Goal: Task Accomplishment & Management: Manage account settings

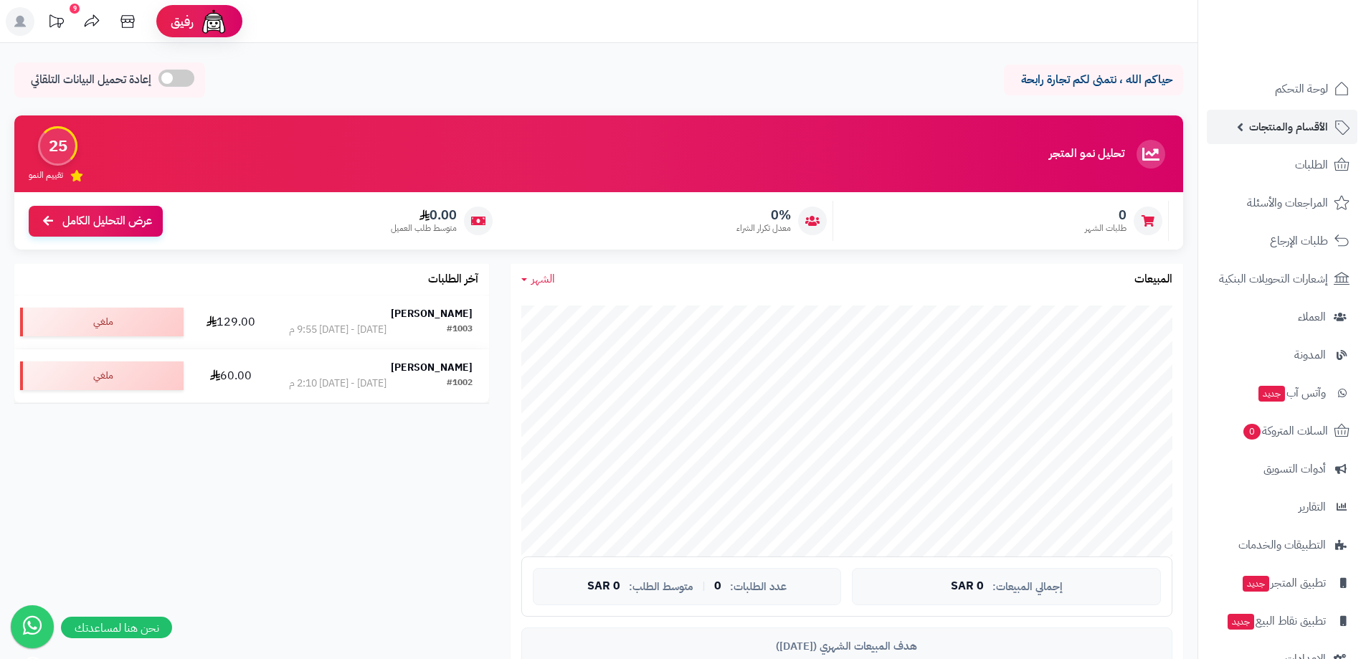
click at [1310, 125] on span "الأقسام والمنتجات" at bounding box center [1288, 127] width 79 height 20
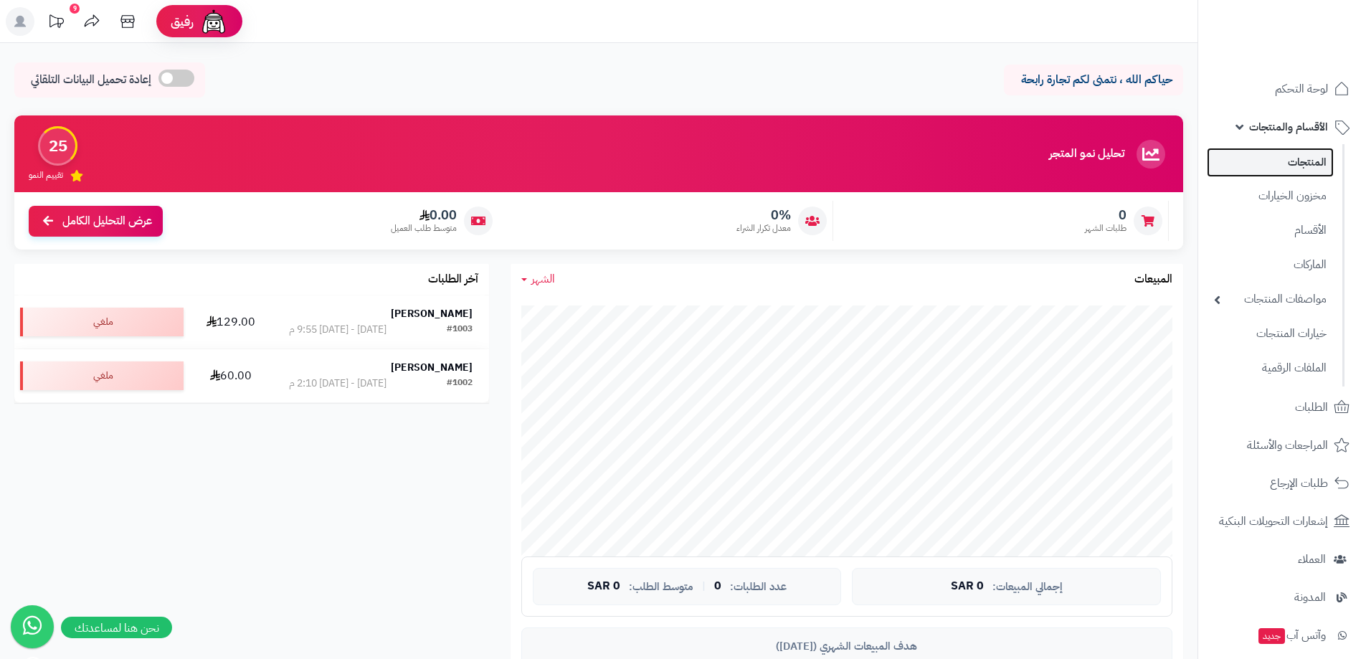
click at [1317, 161] on link "المنتجات" at bounding box center [1270, 162] width 127 height 29
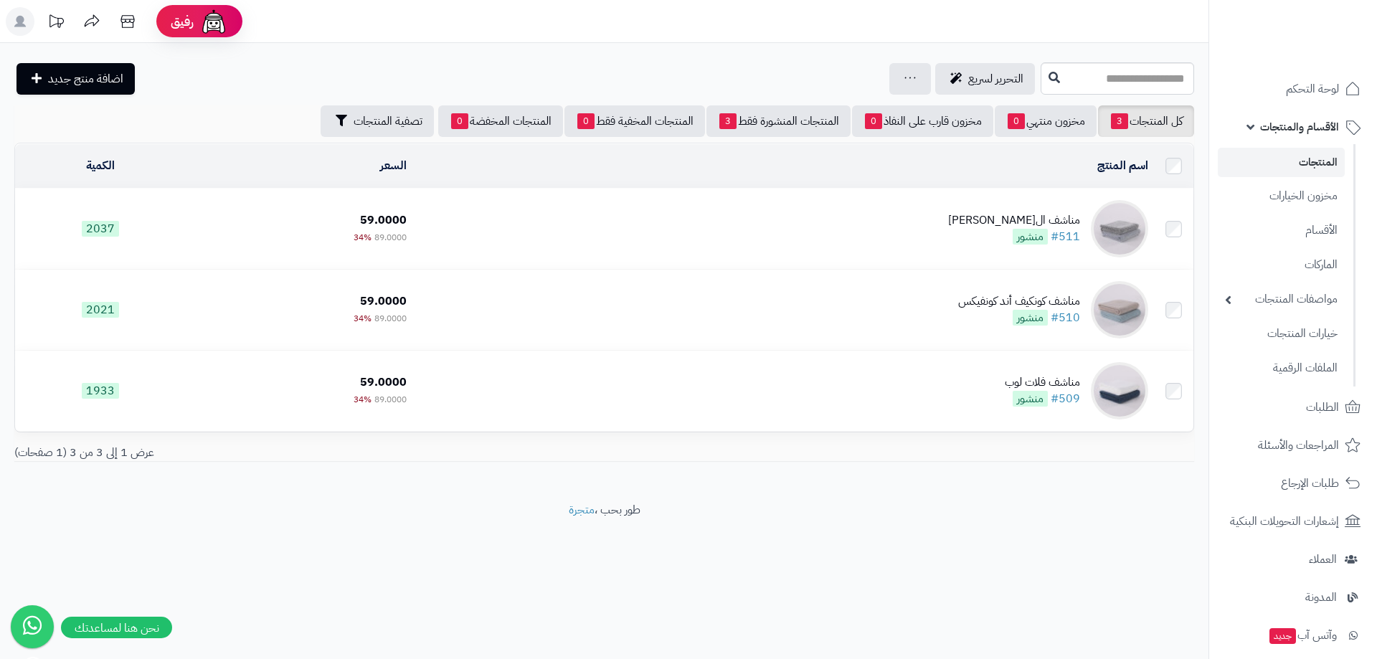
click at [1302, 169] on link "المنتجات" at bounding box center [1281, 162] width 127 height 29
click at [1329, 203] on link "مخزون الخيارات" at bounding box center [1281, 195] width 127 height 29
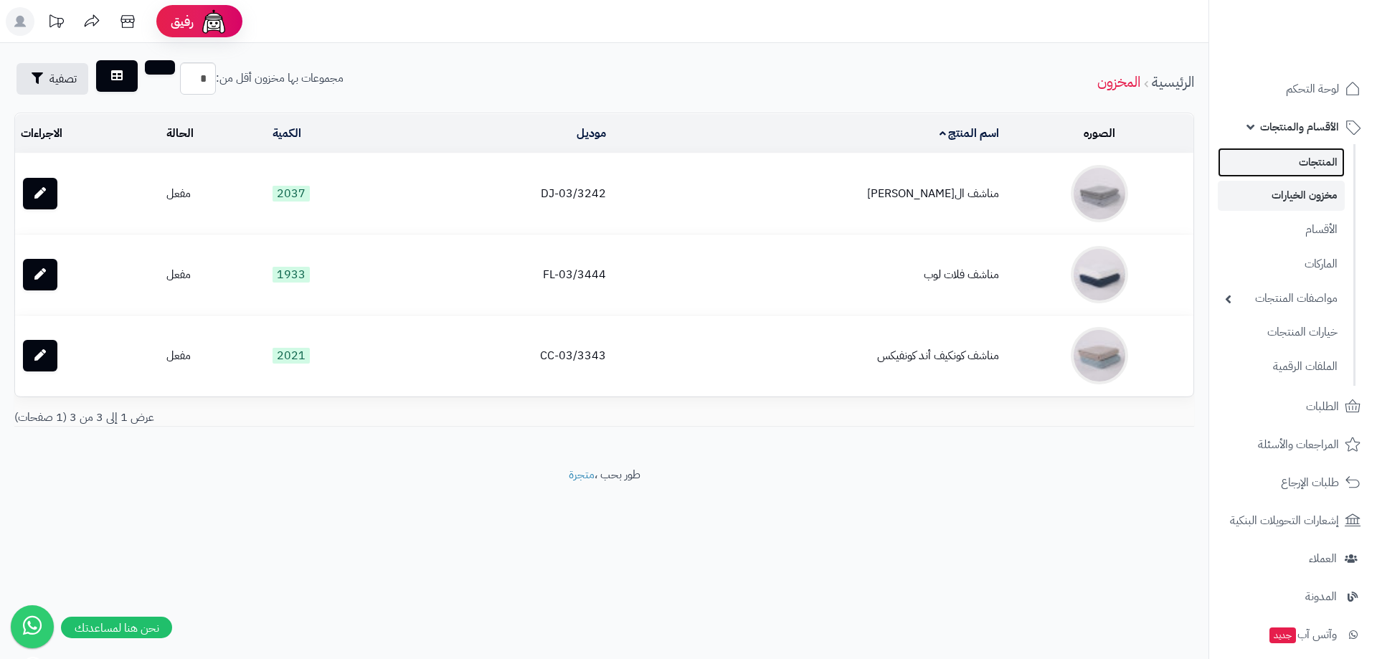
click at [1312, 169] on link "المنتجات" at bounding box center [1281, 162] width 127 height 29
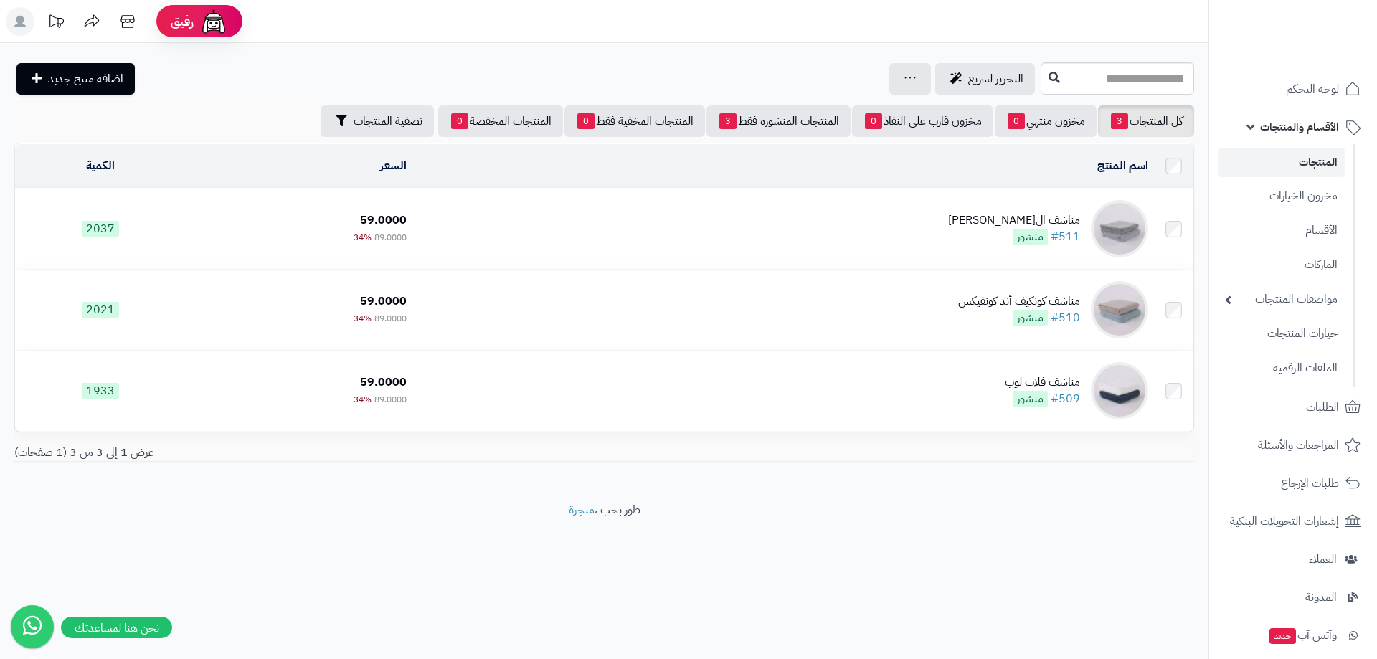
click at [1320, 164] on link "المنتجات" at bounding box center [1281, 162] width 127 height 29
click at [1313, 197] on link "مخزون الخيارات" at bounding box center [1281, 196] width 127 height 31
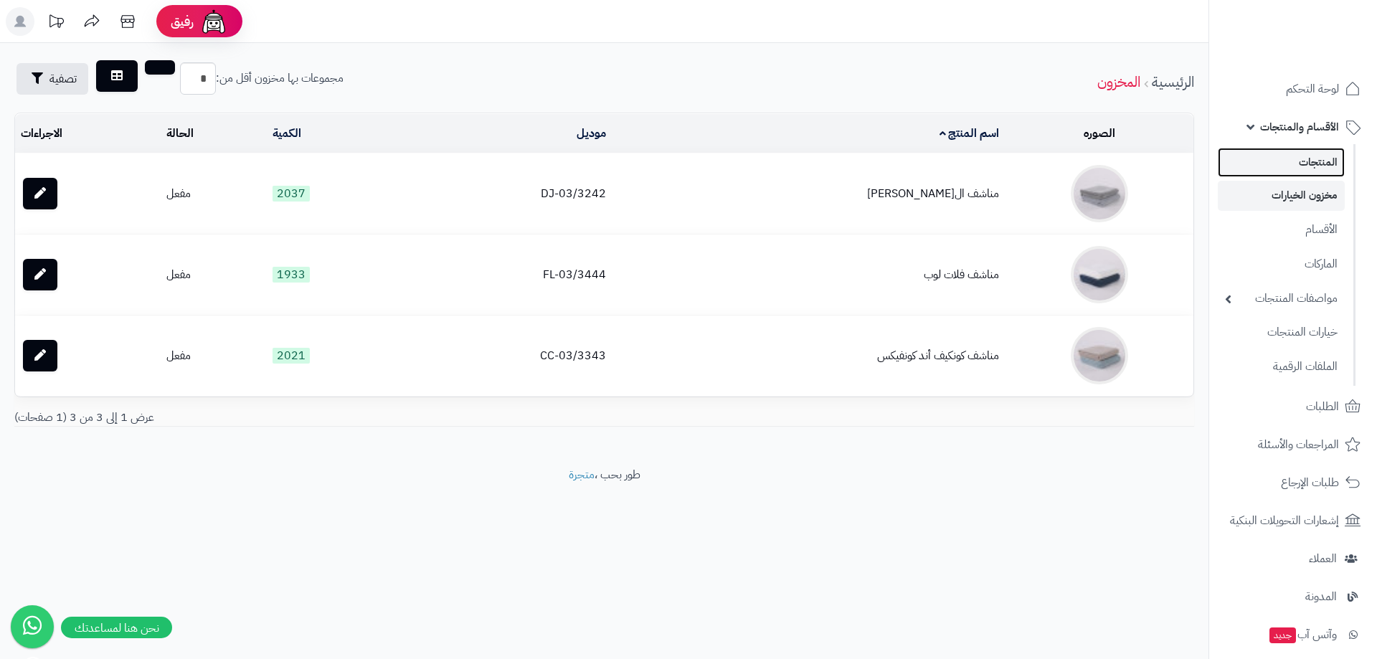
click at [1313, 159] on link "المنتجات" at bounding box center [1281, 162] width 127 height 29
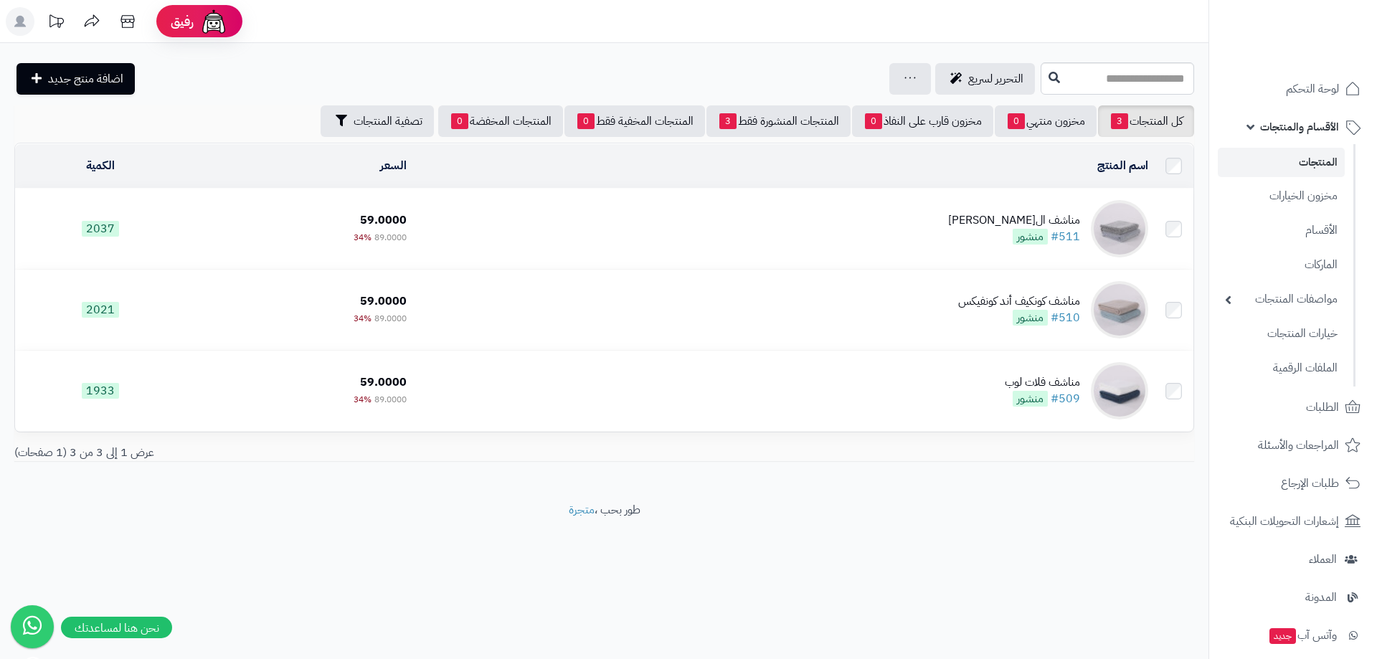
click at [877, 230] on td "مناشف الجاكار الماسي #511 منشور" at bounding box center [783, 229] width 742 height 80
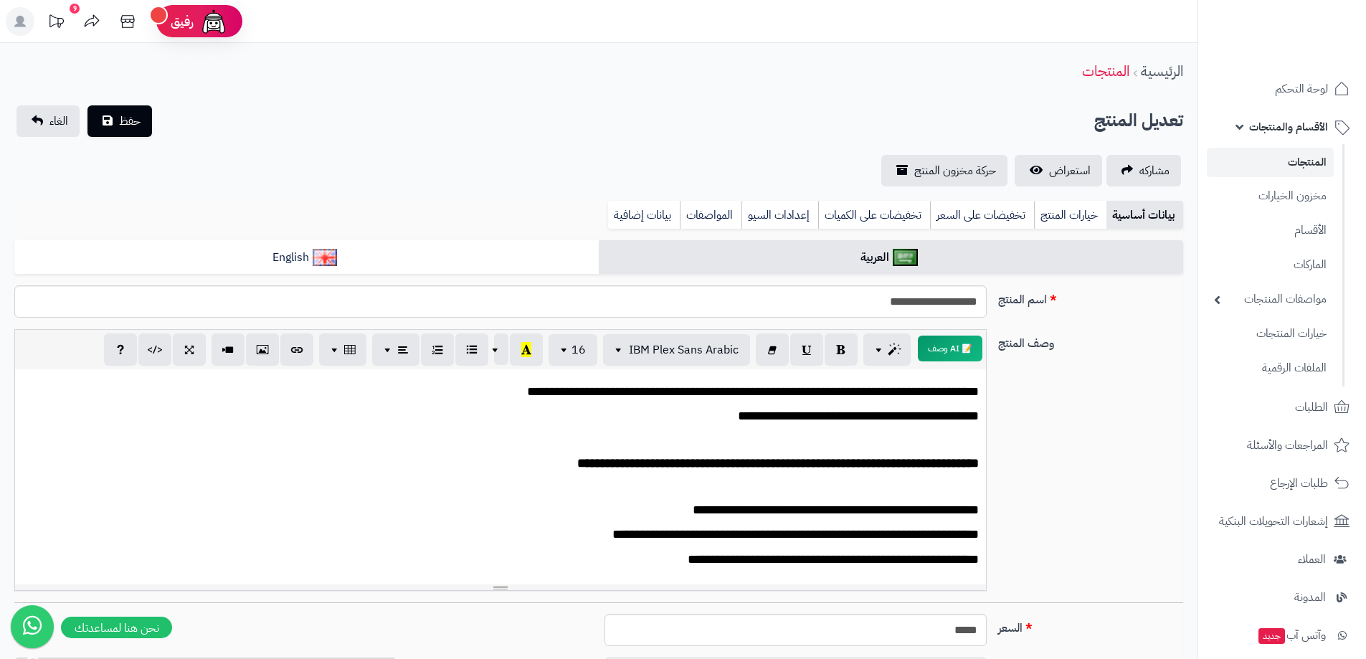
click at [1308, 160] on link "المنتجات" at bounding box center [1270, 162] width 127 height 29
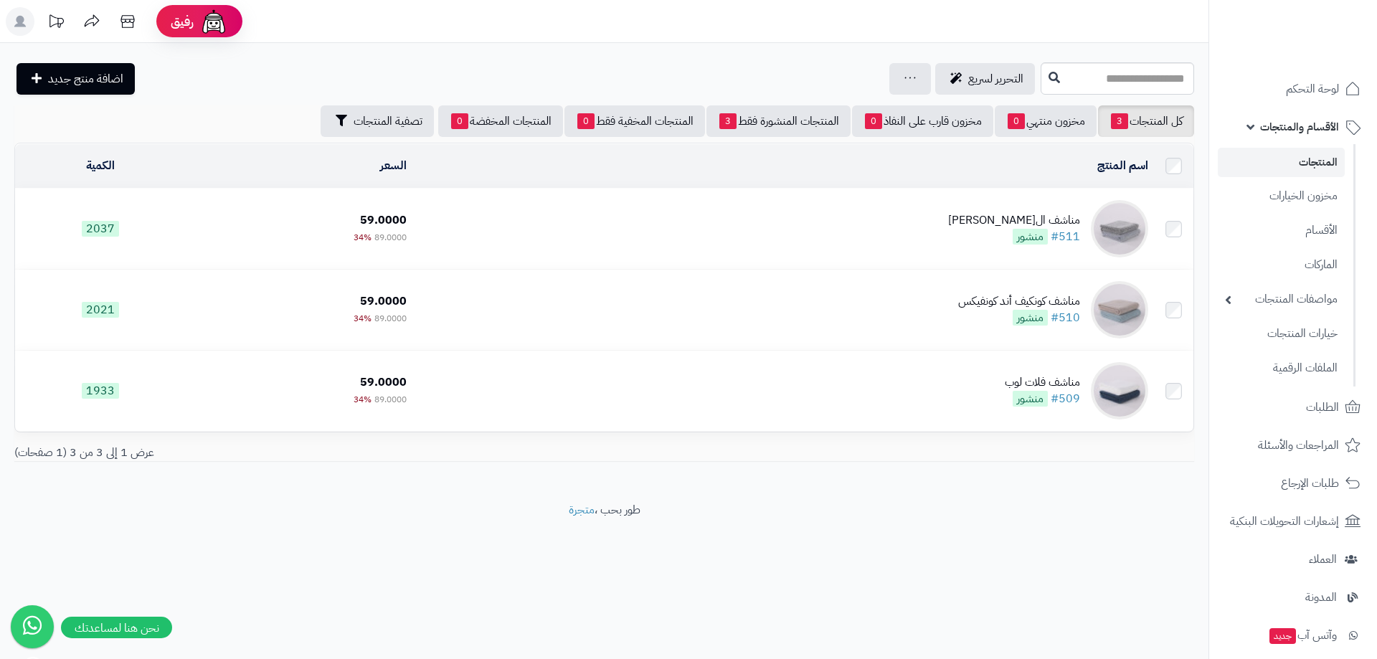
click at [1296, 165] on link "المنتجات" at bounding box center [1281, 162] width 127 height 29
click at [1321, 236] on link "الأقسام" at bounding box center [1281, 229] width 127 height 29
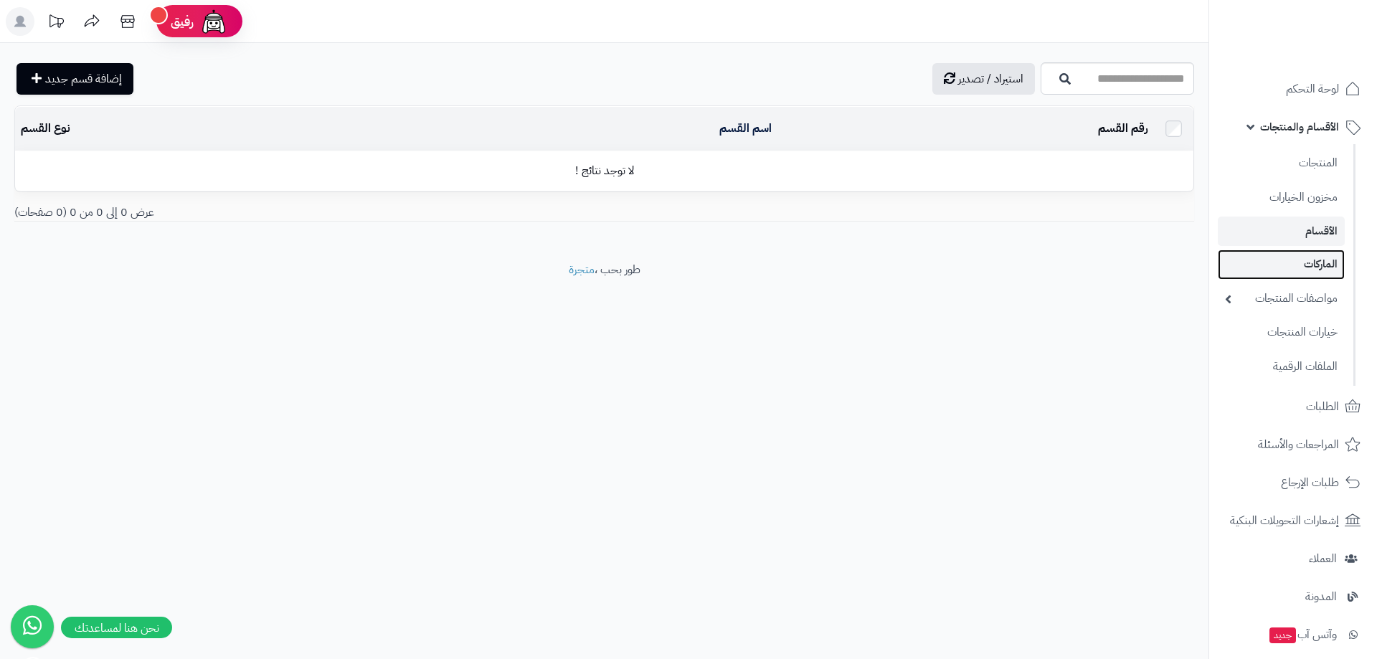
click at [1319, 260] on link "الماركات" at bounding box center [1281, 264] width 127 height 29
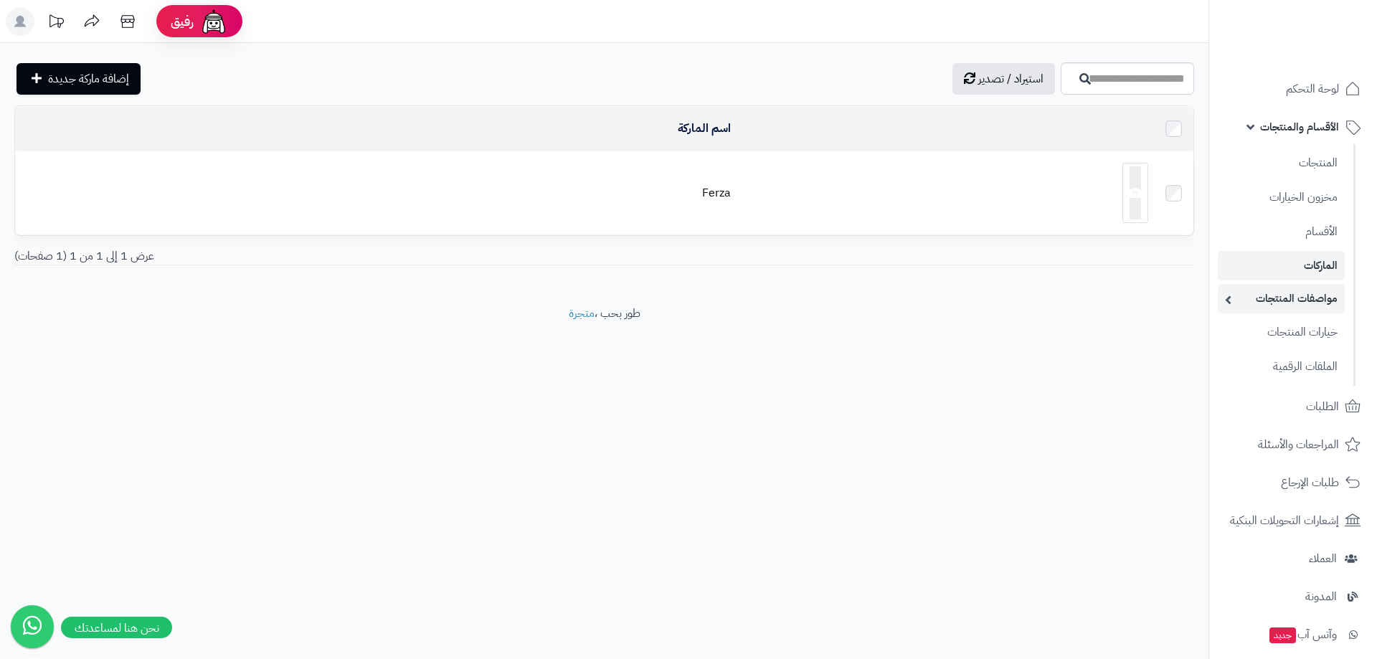
click at [1313, 290] on link "مواصفات المنتجات" at bounding box center [1281, 298] width 127 height 29
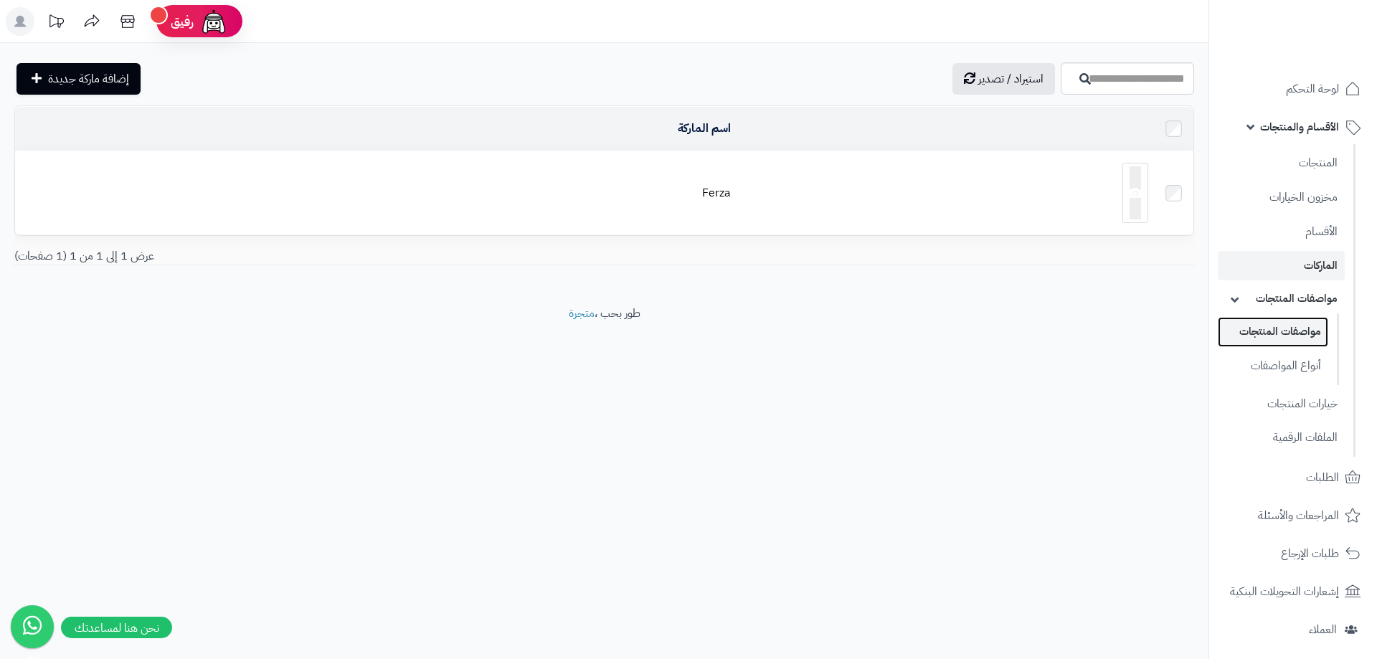
click at [1288, 331] on link "مواصفات المنتجات" at bounding box center [1273, 331] width 110 height 29
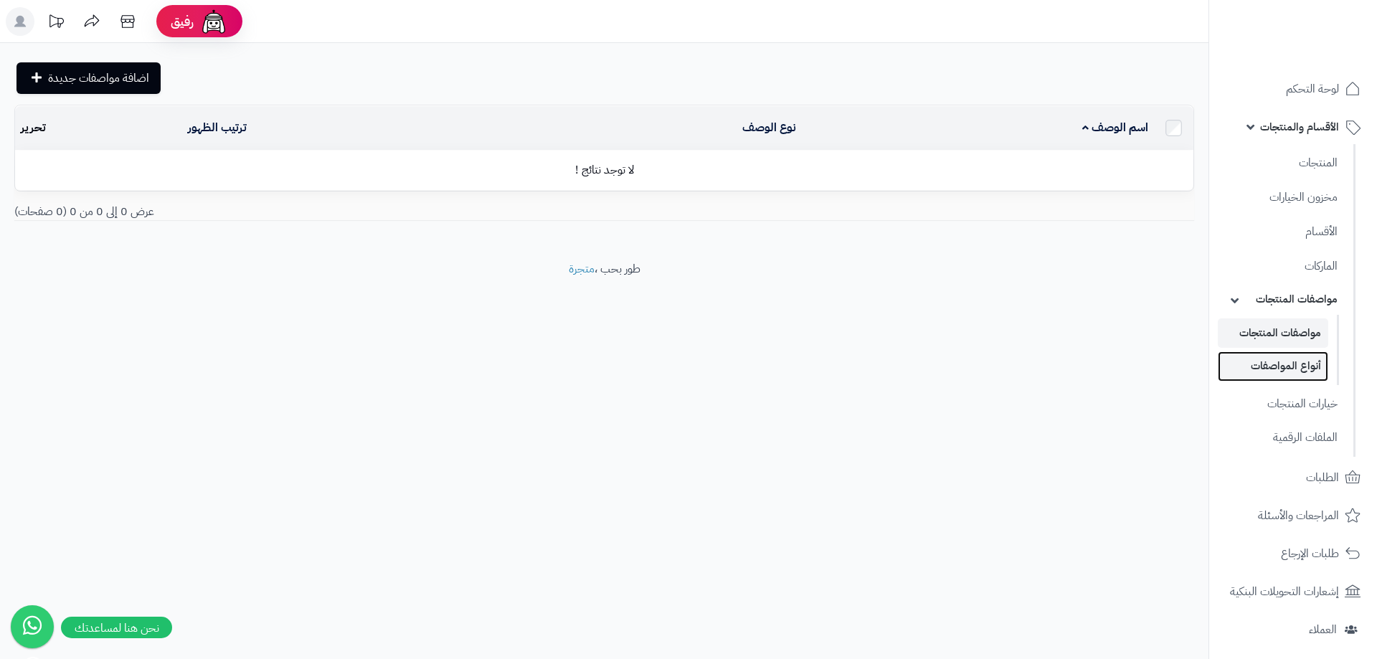
click at [1304, 368] on link "أنواع المواصفات" at bounding box center [1273, 365] width 110 height 29
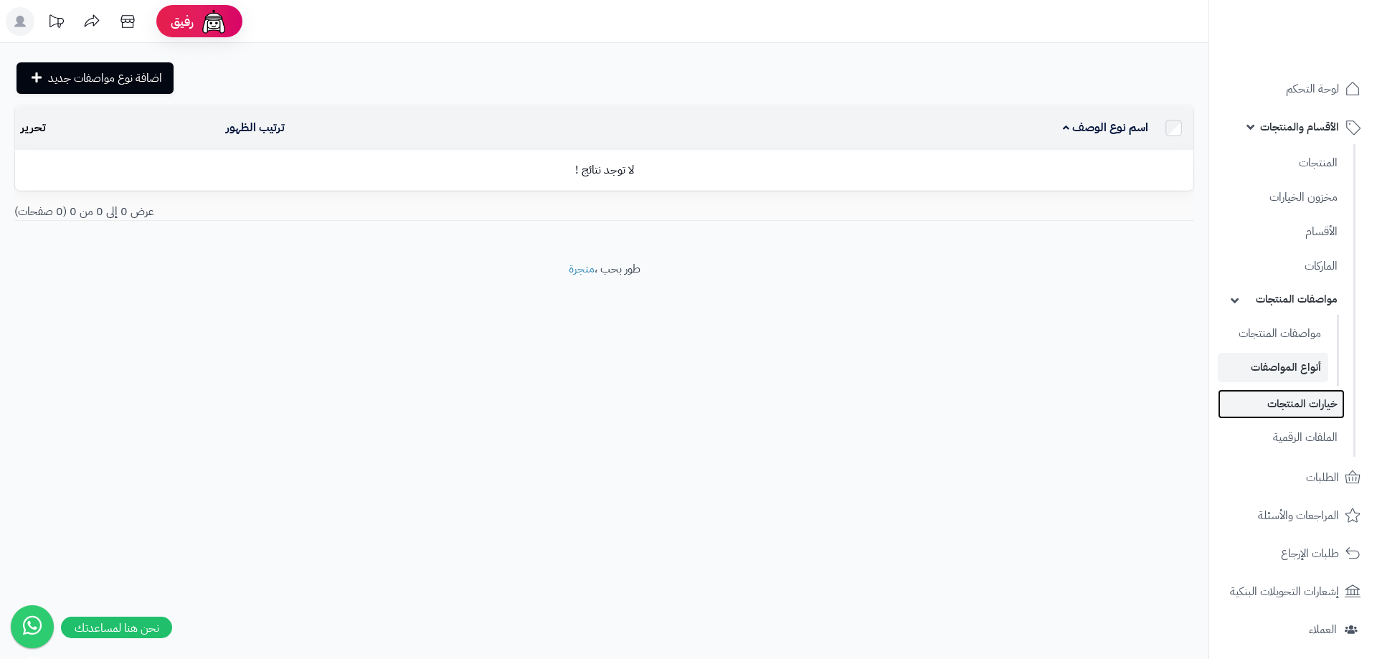
click at [1310, 404] on link "خيارات المنتجات" at bounding box center [1281, 403] width 127 height 29
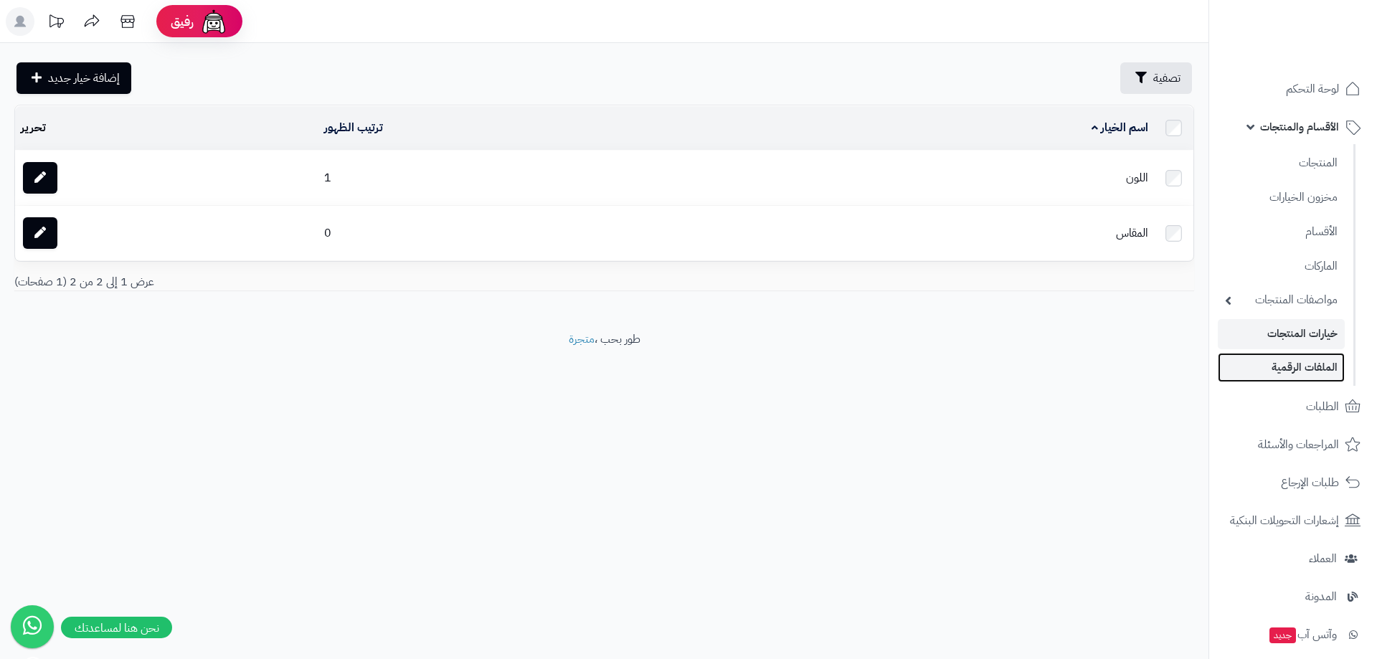
click at [1308, 370] on link "الملفات الرقمية" at bounding box center [1281, 367] width 127 height 29
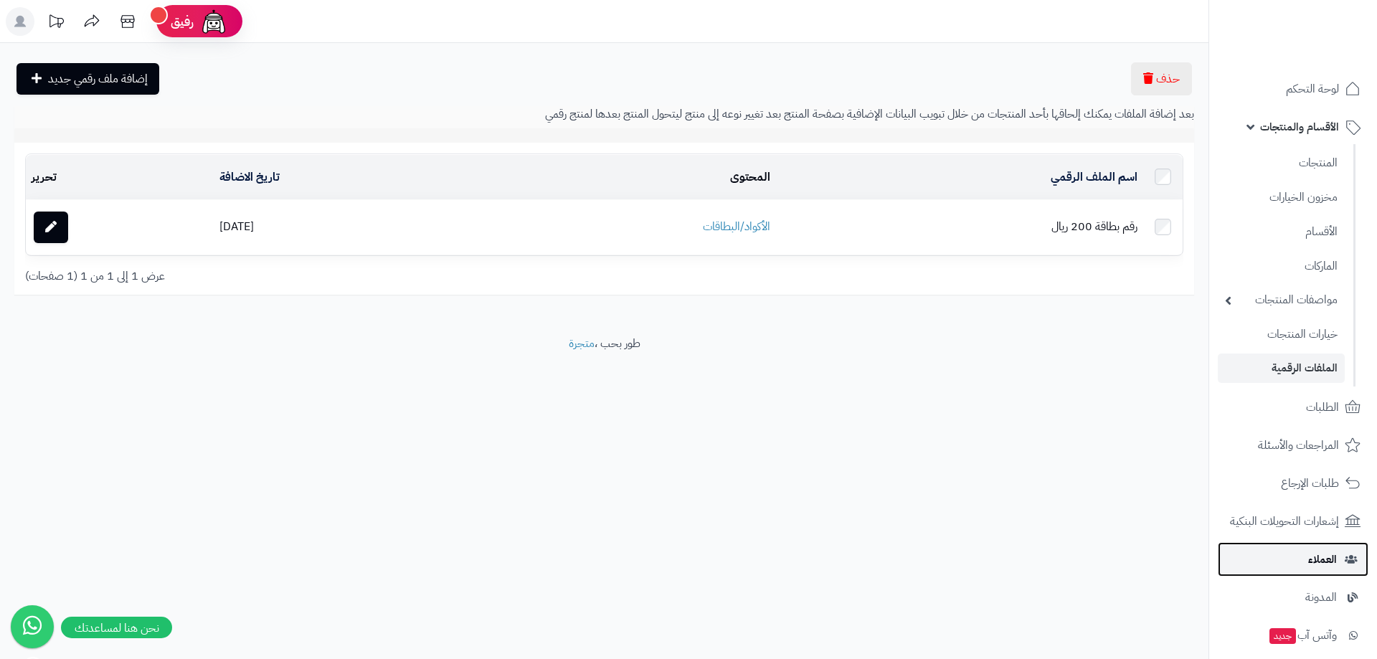
click at [1303, 562] on link "العملاء" at bounding box center [1293, 559] width 151 height 34
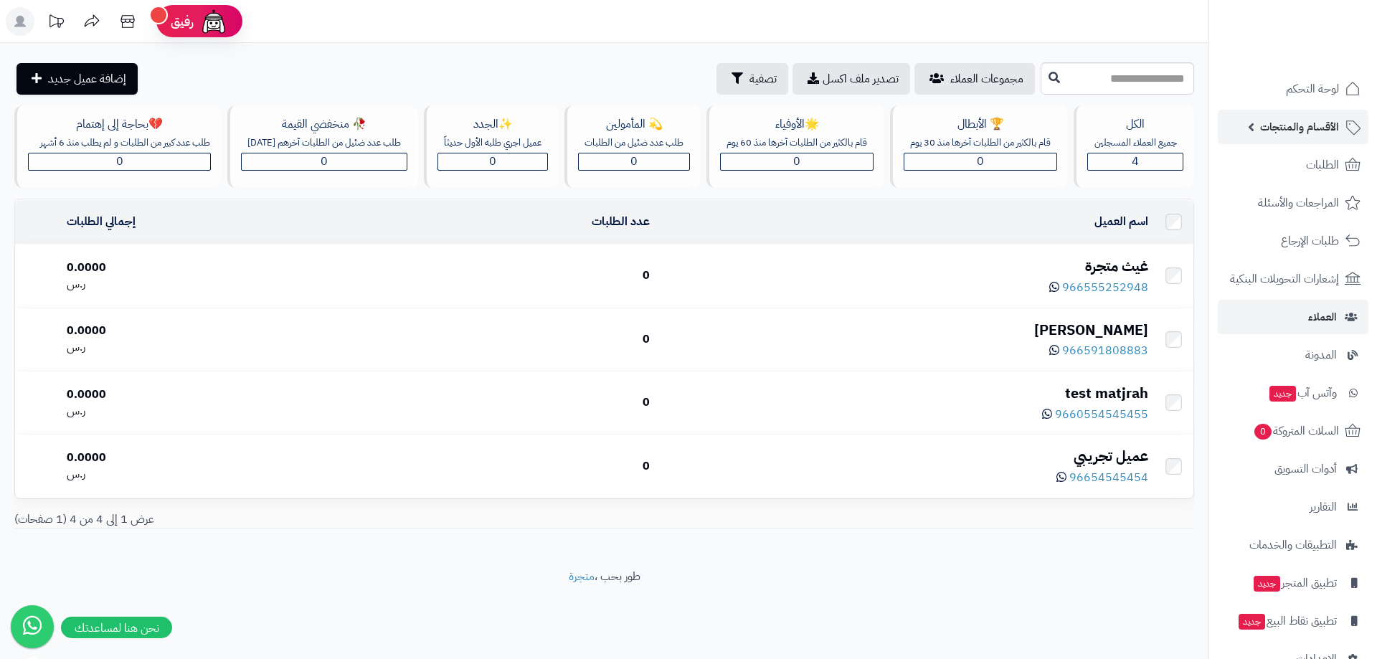
click at [1308, 124] on span "الأقسام والمنتجات" at bounding box center [1299, 127] width 79 height 20
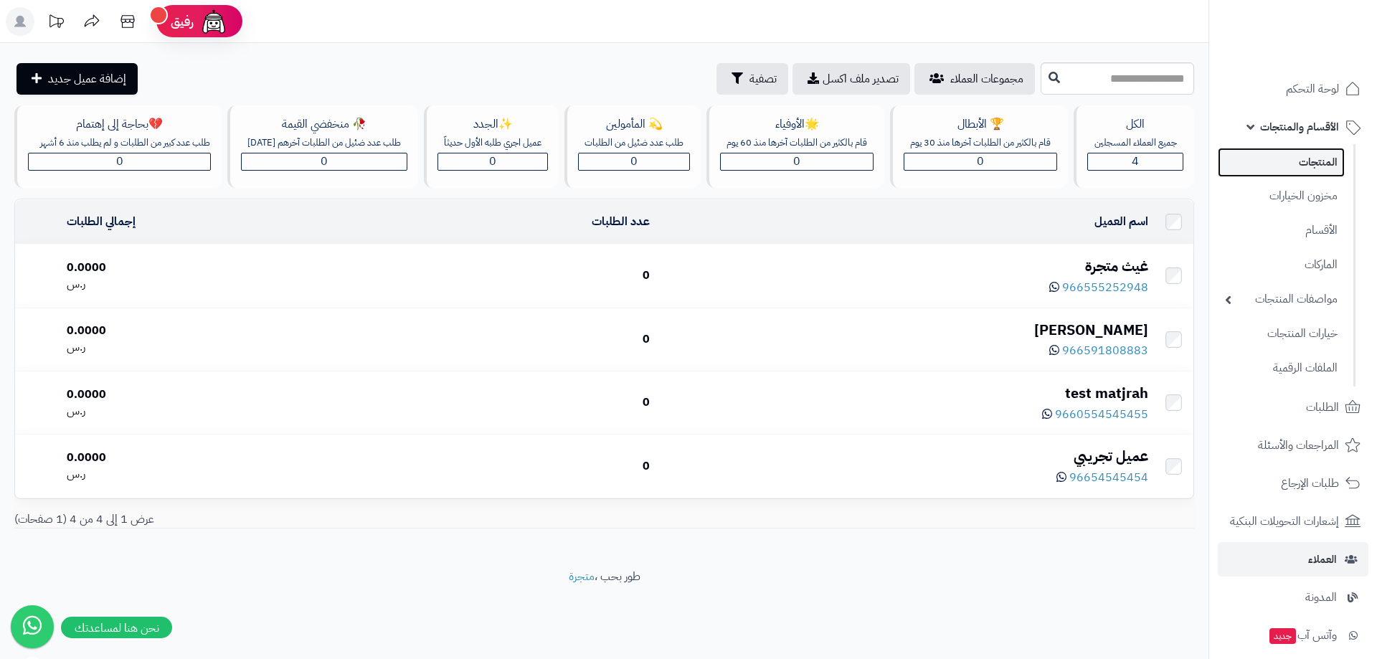
click at [1318, 161] on link "المنتجات" at bounding box center [1281, 162] width 127 height 29
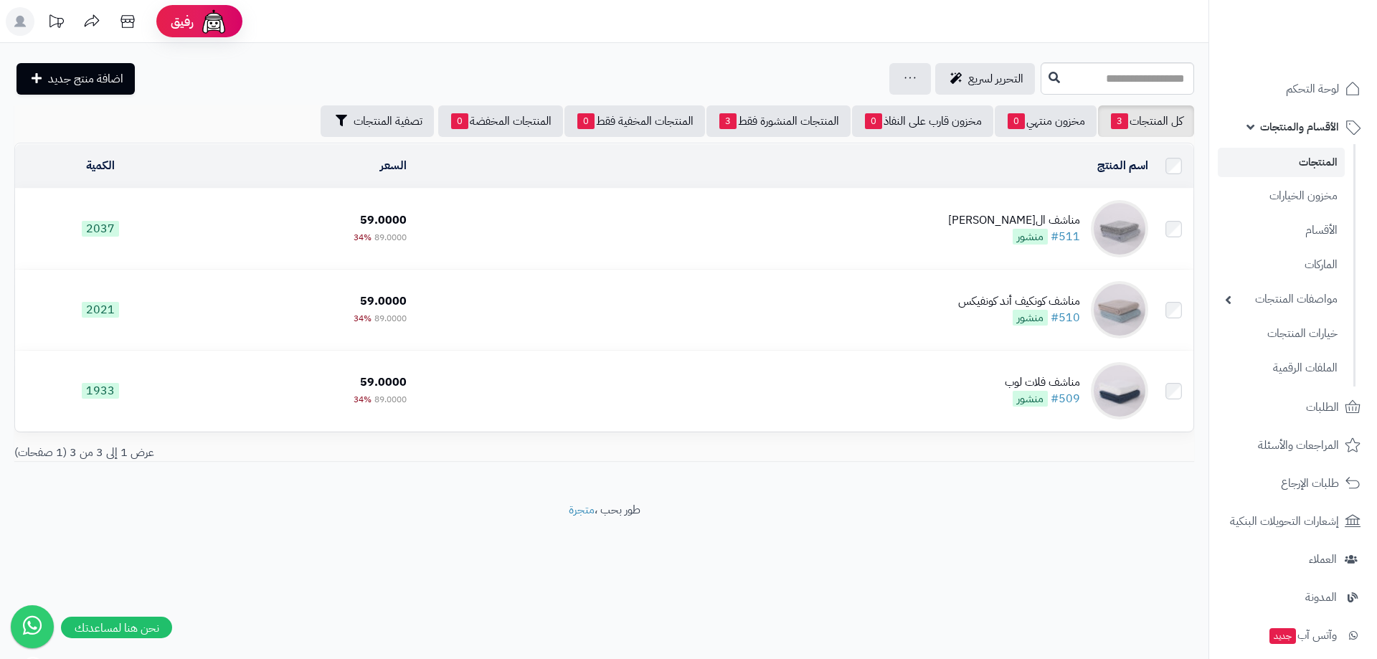
click at [1312, 156] on link "المنتجات" at bounding box center [1281, 162] width 127 height 29
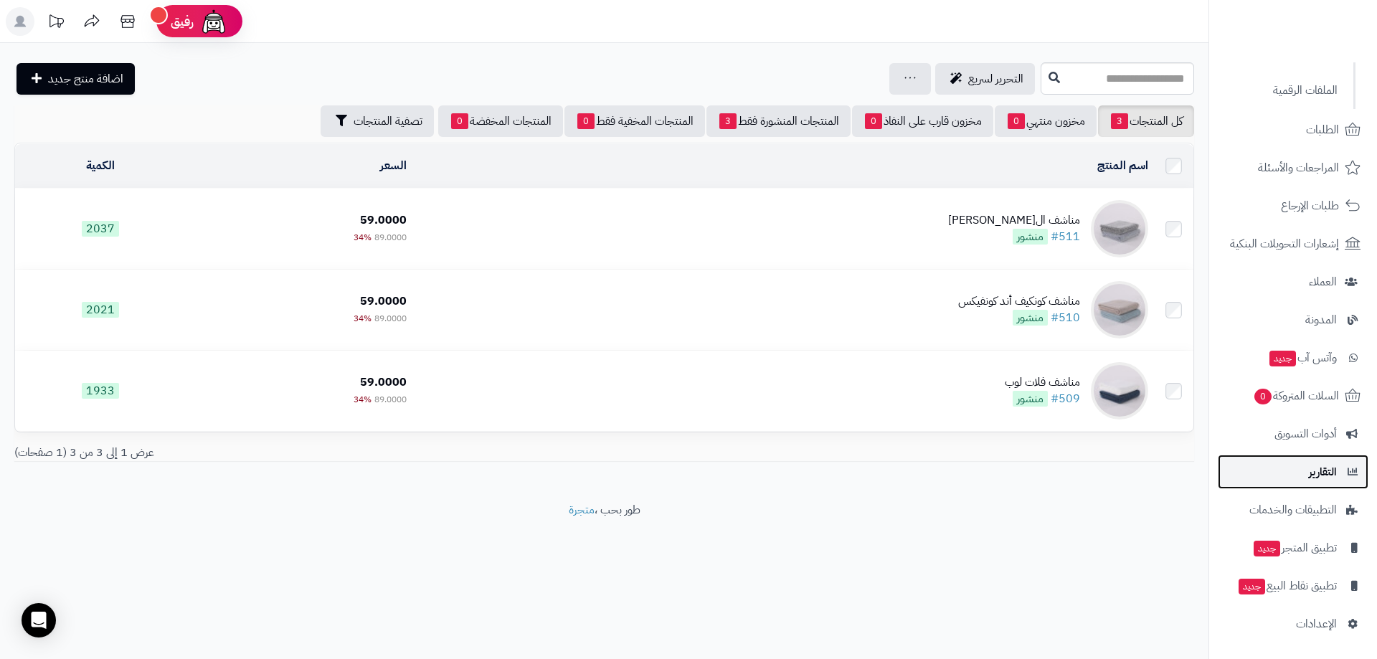
click at [1313, 476] on span "التقارير" at bounding box center [1323, 472] width 28 height 20
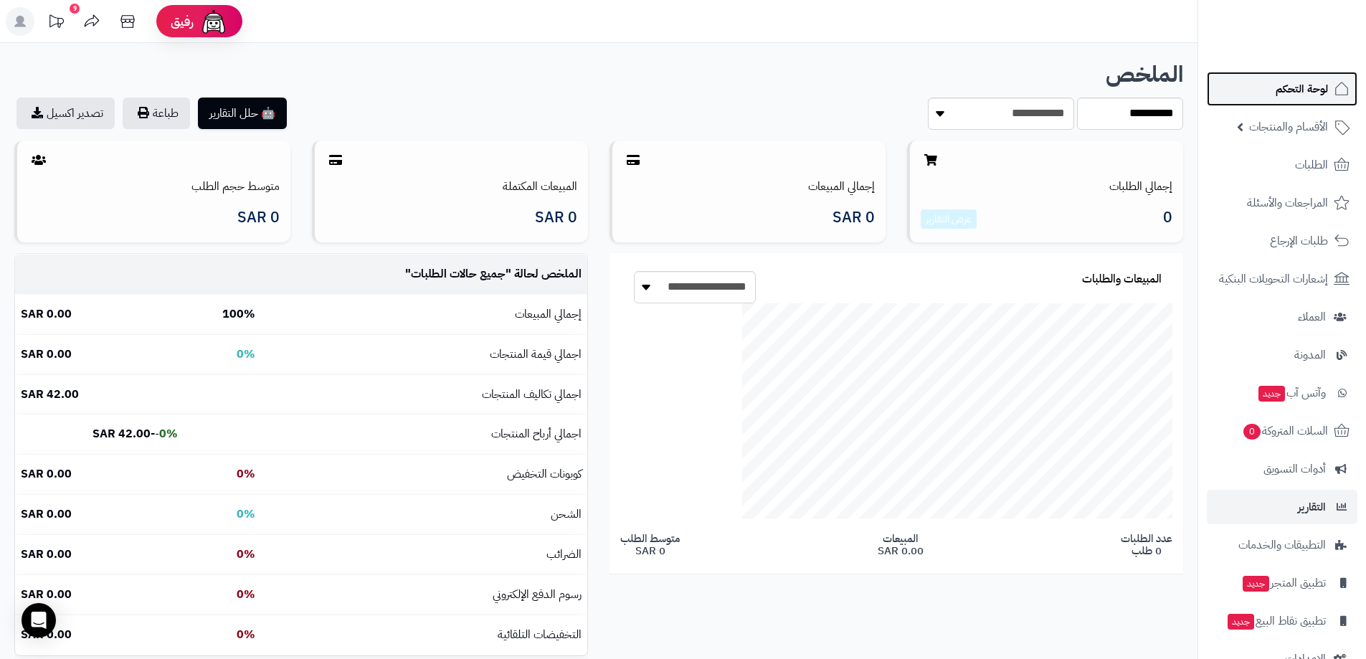
click at [1295, 79] on span "لوحة التحكم" at bounding box center [1302, 89] width 52 height 20
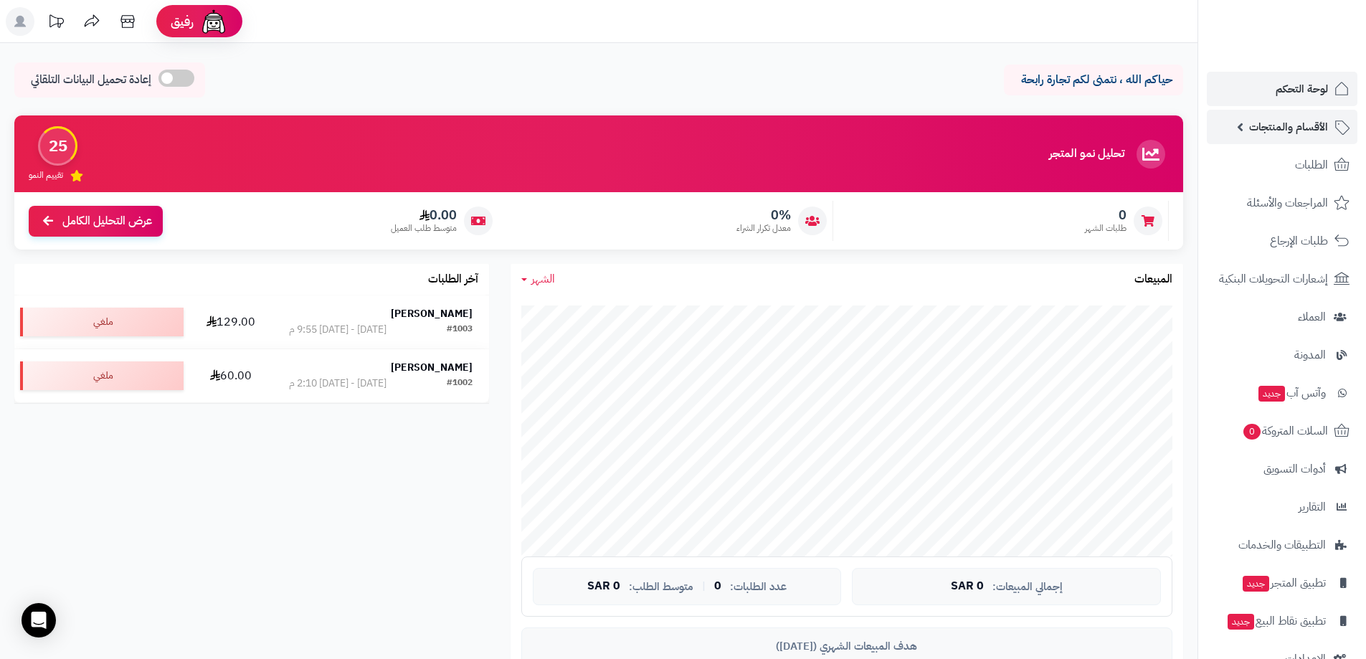
click at [1307, 127] on span "الأقسام والمنتجات" at bounding box center [1288, 127] width 79 height 20
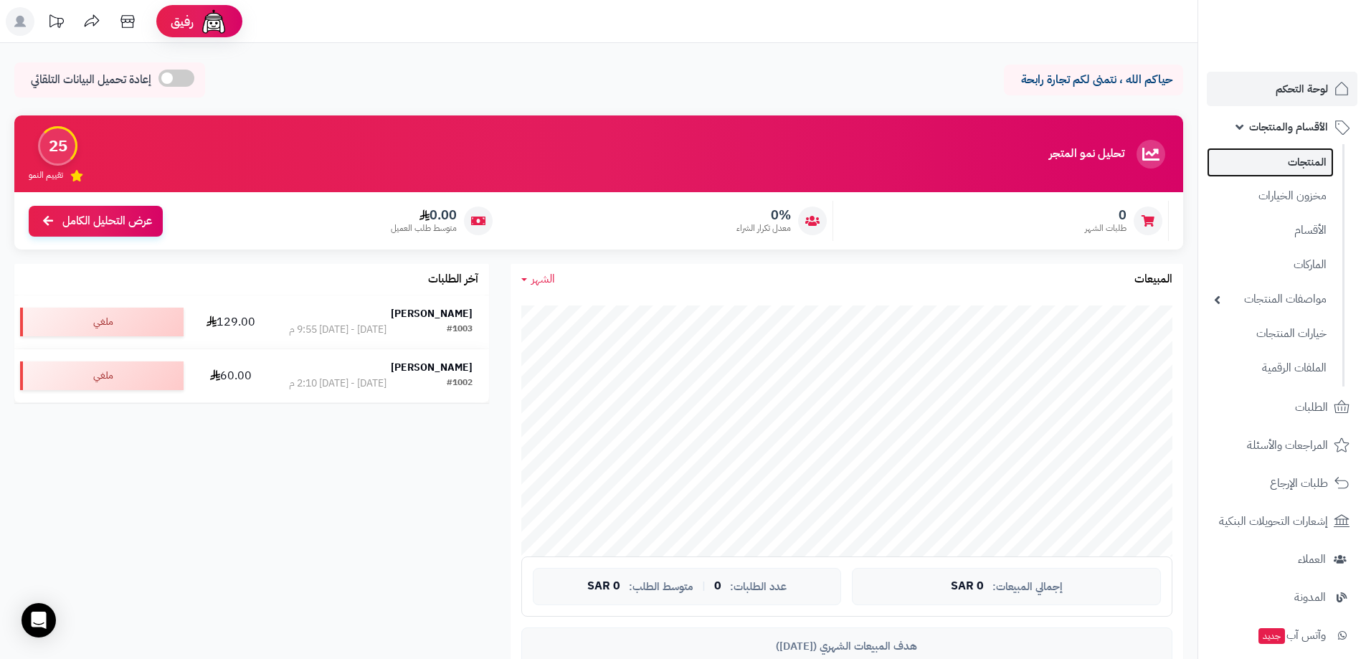
click at [1324, 166] on link "المنتجات" at bounding box center [1270, 162] width 127 height 29
